Goal: Check status: Check status

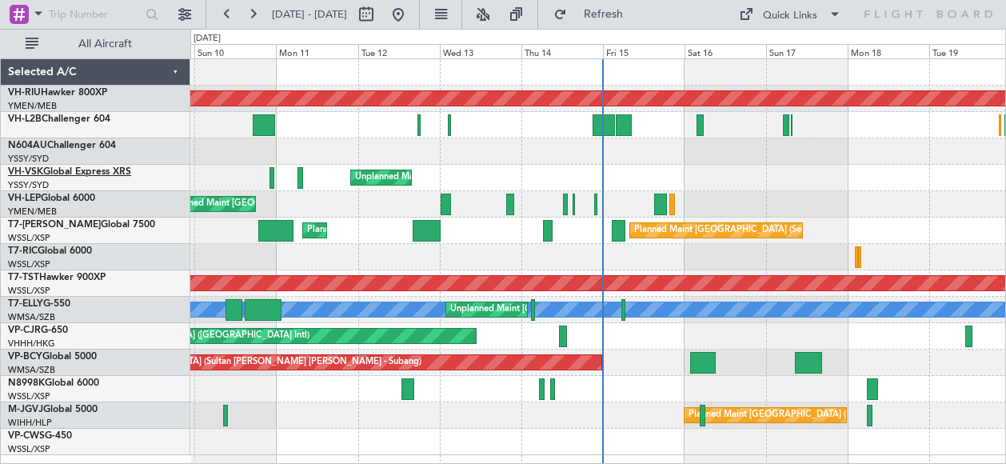
click at [73, 173] on link "VH-VSK Global Express XRS" at bounding box center [69, 172] width 123 height 10
